Goal: Information Seeking & Learning: Learn about a topic

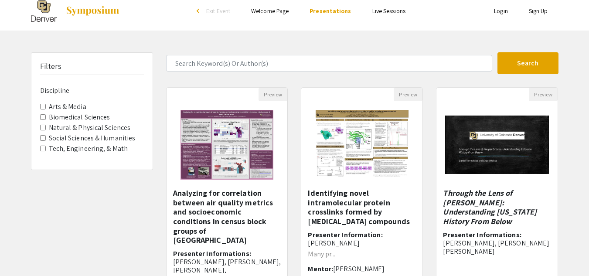
scroll to position [9, 0]
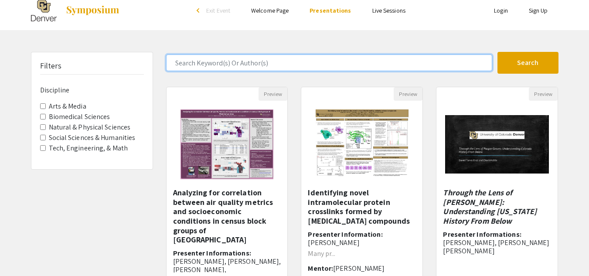
click at [213, 58] on input "Search Keyword(s) Or Author(s)" at bounding box center [329, 63] width 326 height 17
type input "Economics"
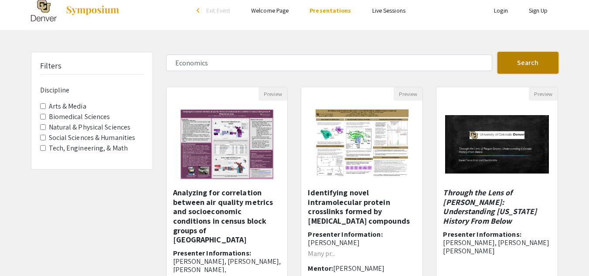
click at [511, 66] on button "Search" at bounding box center [528, 63] width 61 height 22
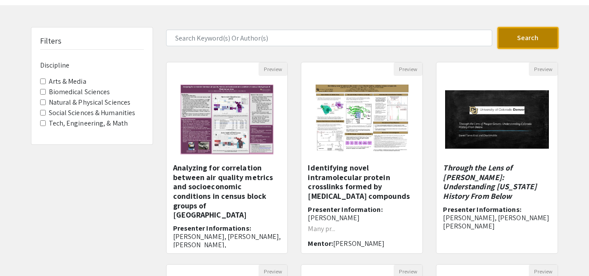
scroll to position [34, 0]
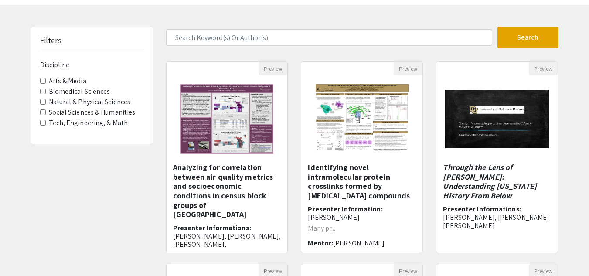
click at [126, 226] on div "Filters Discipline Arts & Media Biomedical Sciences Natural & Physical Sciences…" at bounding box center [91, 257] width 135 height 461
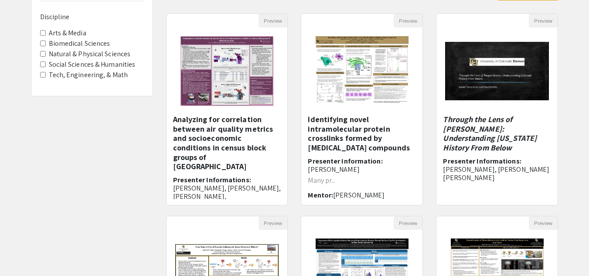
scroll to position [0, 0]
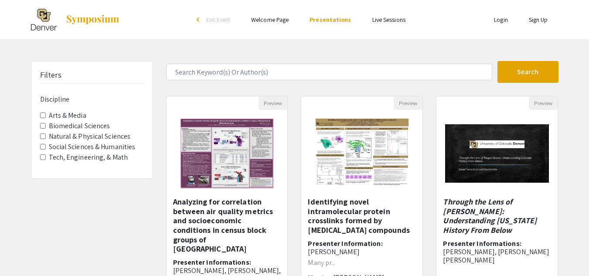
drag, startPoint x: 339, startPoint y: 237, endPoint x: 27, endPoint y: 183, distance: 316.5
click at [83, 146] on label "Social Sciences & Humanities" at bounding box center [92, 147] width 87 height 10
click at [46, 146] on Humanities "Social Sciences & Humanities" at bounding box center [43, 147] width 6 height 6
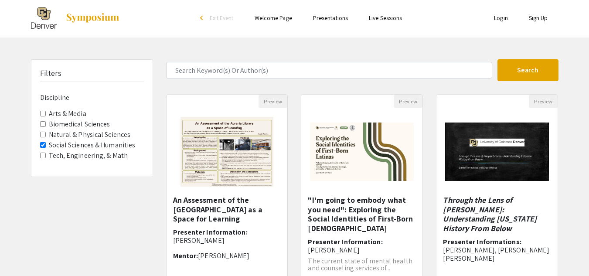
scroll to position [1, 0]
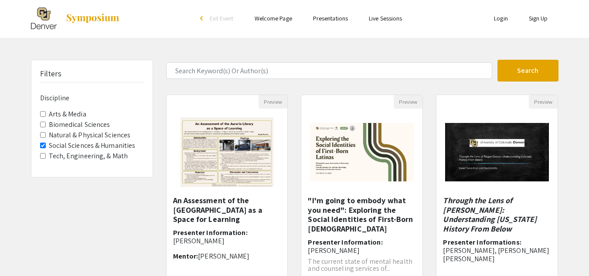
click at [45, 149] on span "Social Sciences & Humanities" at bounding box center [92, 145] width 104 height 10
click at [43, 147] on Humanities "Social Sciences & Humanities" at bounding box center [43, 146] width 6 height 6
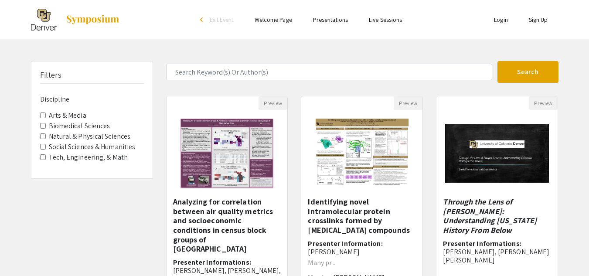
click at [43, 159] on Math "Tech, Engineering, & Math" at bounding box center [43, 157] width 6 height 6
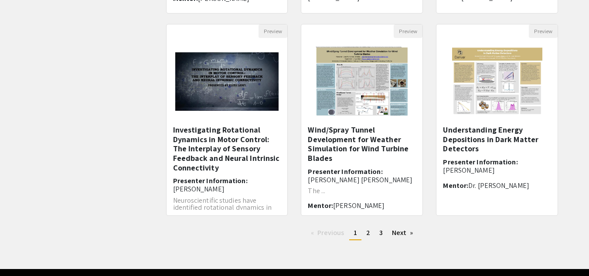
scroll to position [278, 0]
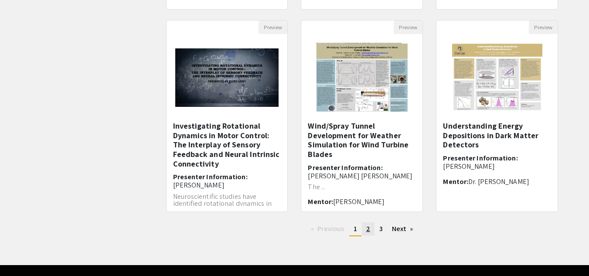
click at [370, 229] on link "page 2" at bounding box center [368, 228] width 13 height 13
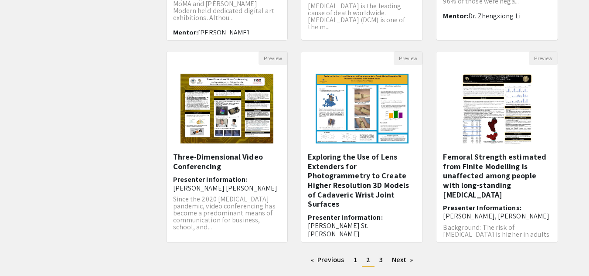
scroll to position [302, 0]
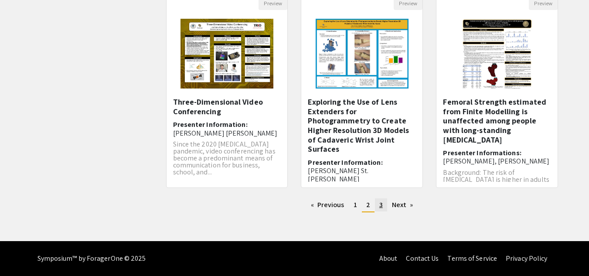
click at [377, 210] on link "page 3" at bounding box center [381, 204] width 12 height 13
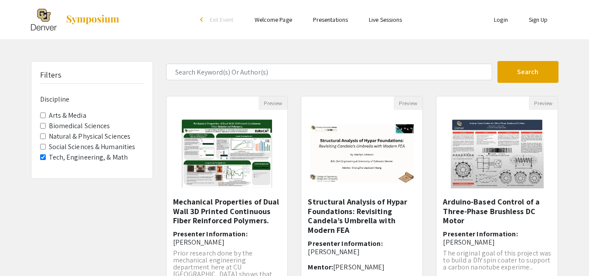
click at [41, 159] on Math "Tech, Engineering, & Math" at bounding box center [43, 157] width 6 height 6
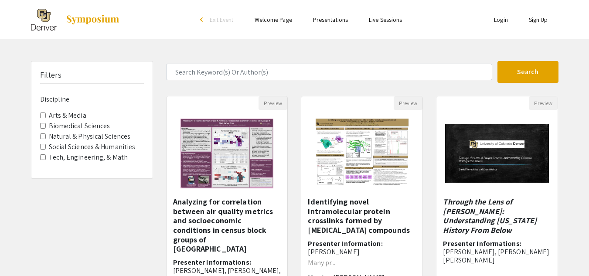
click at [42, 149] on Humanities "Social Sciences & Humanities" at bounding box center [43, 147] width 6 height 6
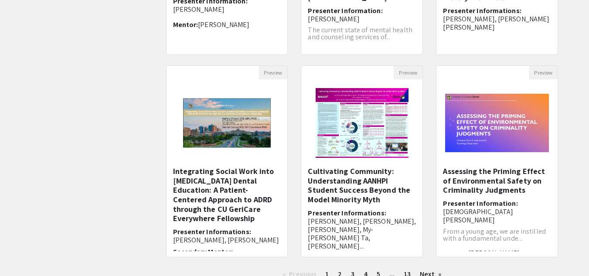
scroll to position [302, 0]
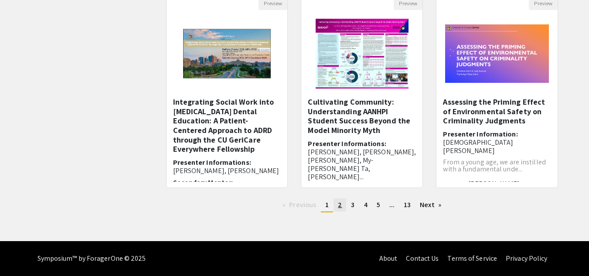
click at [339, 208] on span "2" at bounding box center [340, 204] width 4 height 9
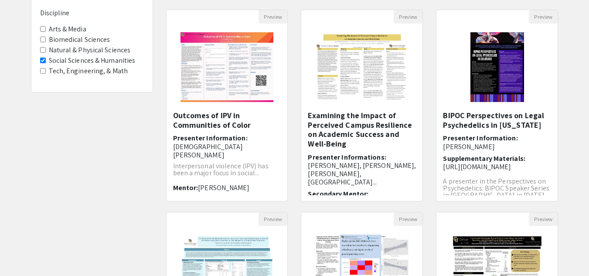
scroll to position [87, 0]
click at [148, 167] on div "Filters Discipline Arts & Media Biomedical Sciences Natural & Physical Sciences…" at bounding box center [91, 204] width 135 height 461
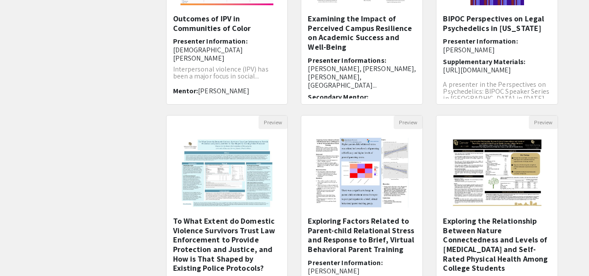
scroll to position [273, 0]
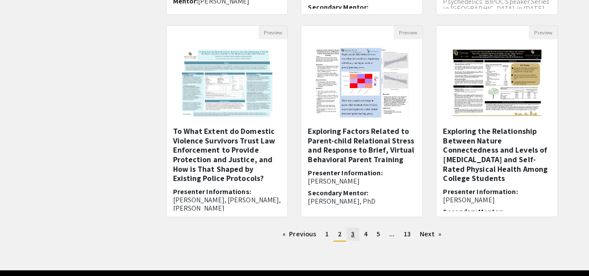
click at [350, 236] on link "page 3" at bounding box center [353, 234] width 12 height 13
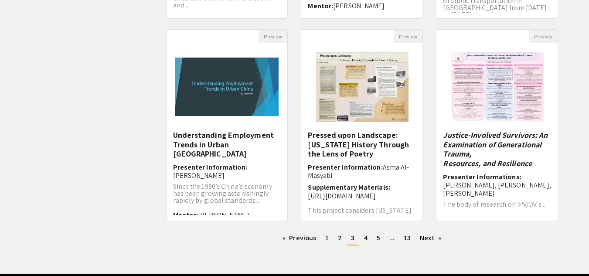
scroll to position [302, 0]
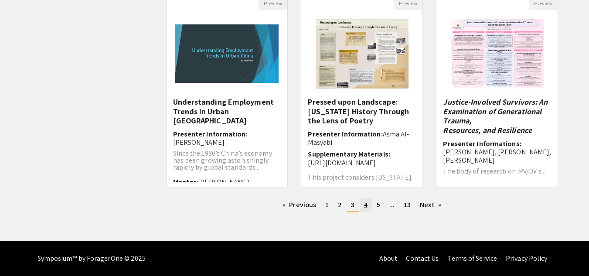
click at [362, 204] on link "page 4" at bounding box center [366, 204] width 12 height 13
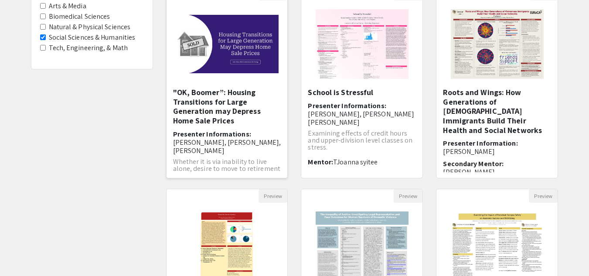
scroll to position [236, 0]
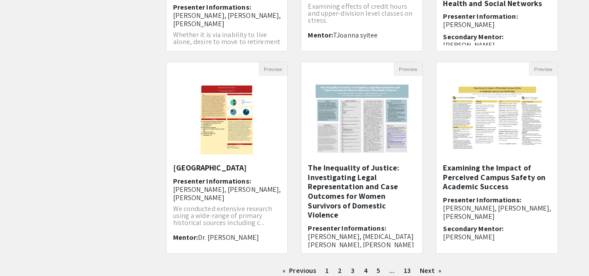
click at [136, 204] on div "Filters Discipline Arts & Media Biomedical Sciences Natural & Physical Sciences…" at bounding box center [91, 55] width 135 height 461
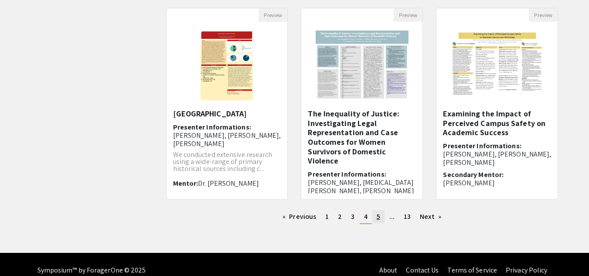
click at [380, 215] on link "page 5" at bounding box center [378, 216] width 12 height 13
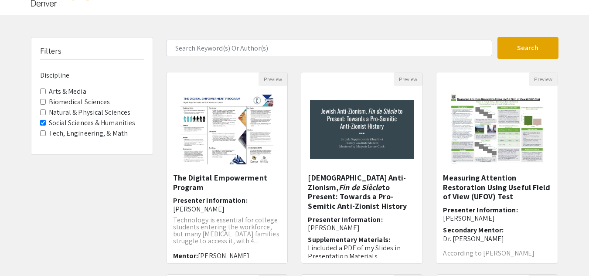
scroll to position [24, 0]
